Goal: Transaction & Acquisition: Purchase product/service

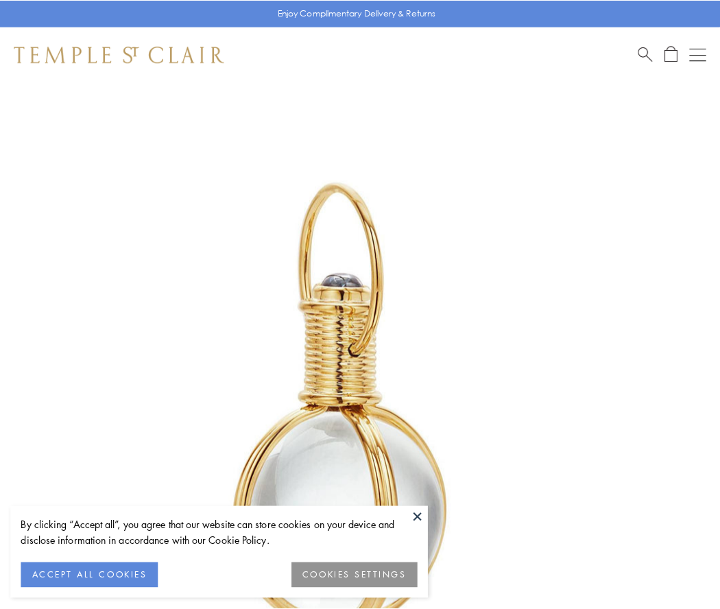
scroll to position [358, 0]
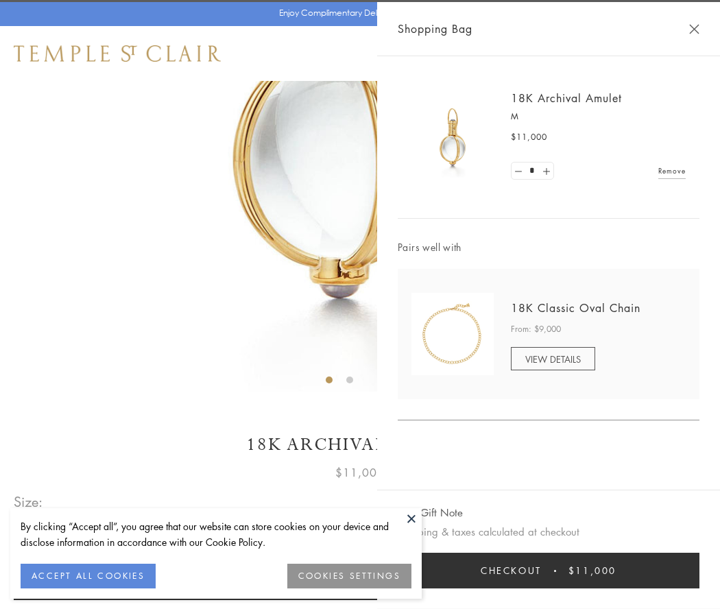
click at [548, 570] on button "Checkout $11,000" at bounding box center [549, 570] width 302 height 36
